Goal: Use online tool/utility: Utilize a website feature to perform a specific function

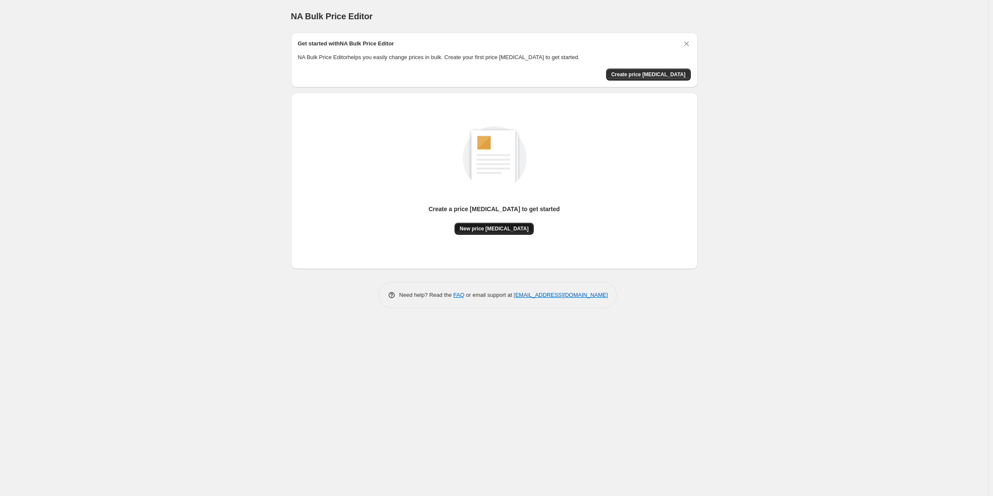
click at [491, 228] on span "New price [MEDICAL_DATA]" at bounding box center [494, 228] width 69 height 7
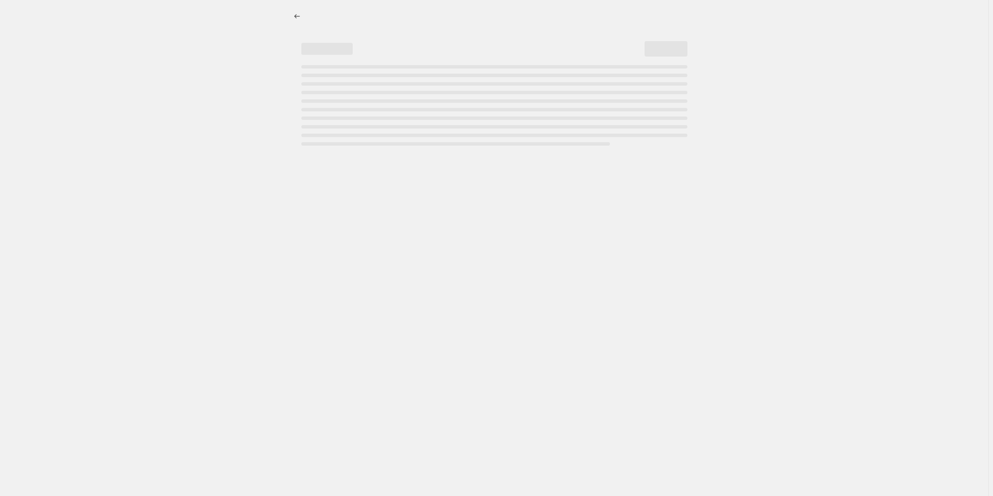
select select "percentage"
